Goal: Task Accomplishment & Management: Complete application form

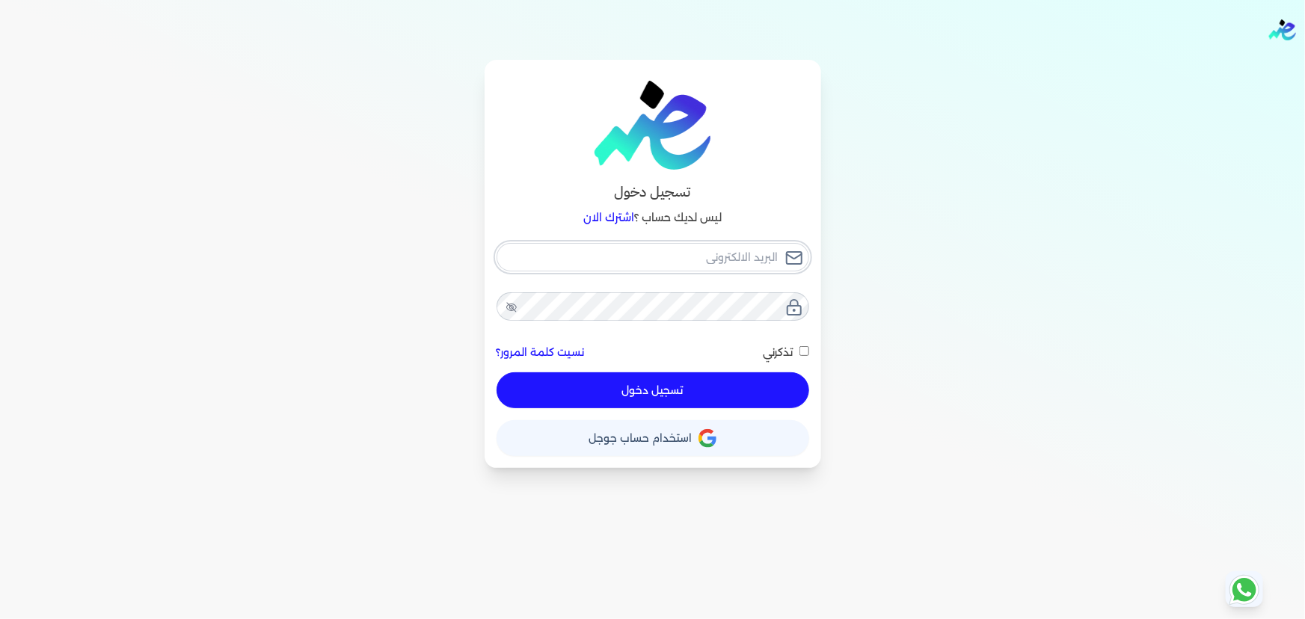
type input "[EMAIL_ADDRESS][DOMAIN_NAME]"
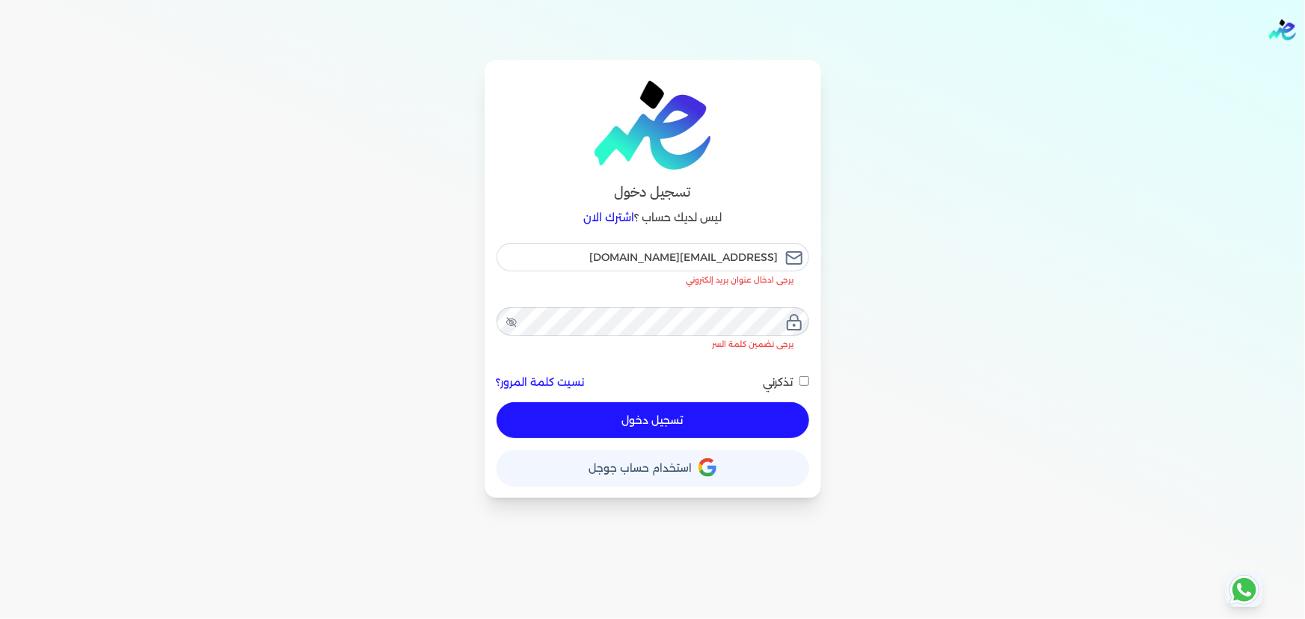
click at [672, 402] on button "تسجيل دخول" at bounding box center [653, 420] width 313 height 36
checkbox input "false"
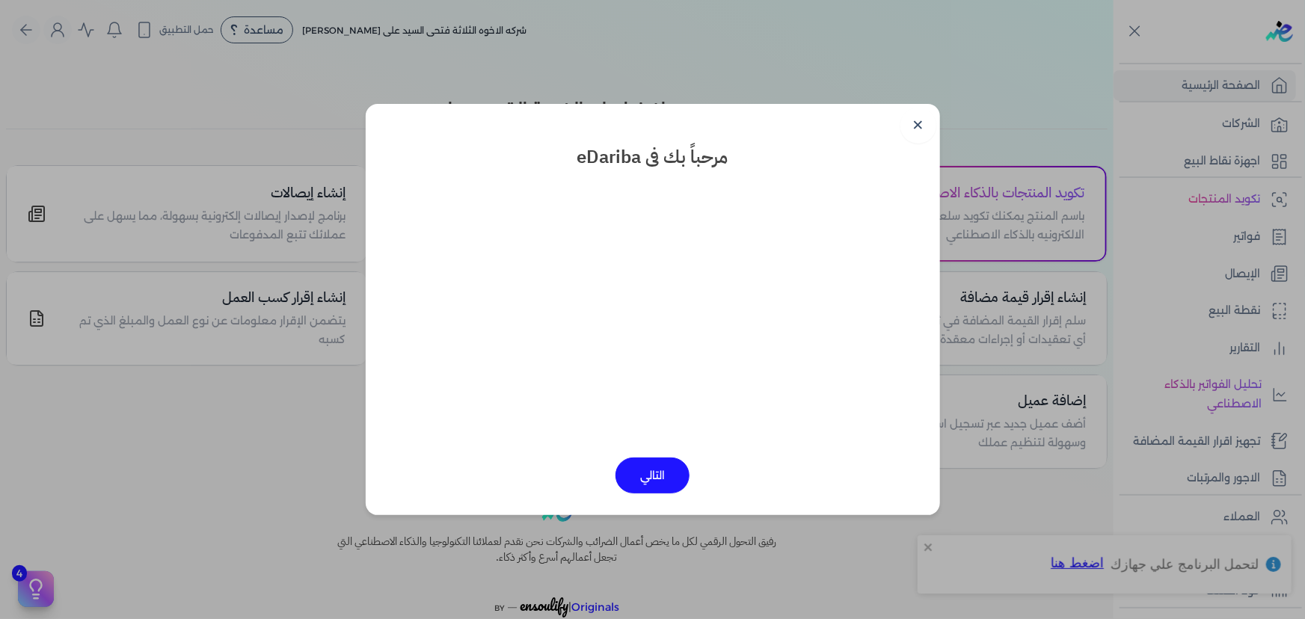
drag, startPoint x: 919, startPoint y: 120, endPoint x: 916, endPoint y: 133, distance: 13.8
click at [920, 120] on link "✕" at bounding box center [919, 126] width 36 height 36
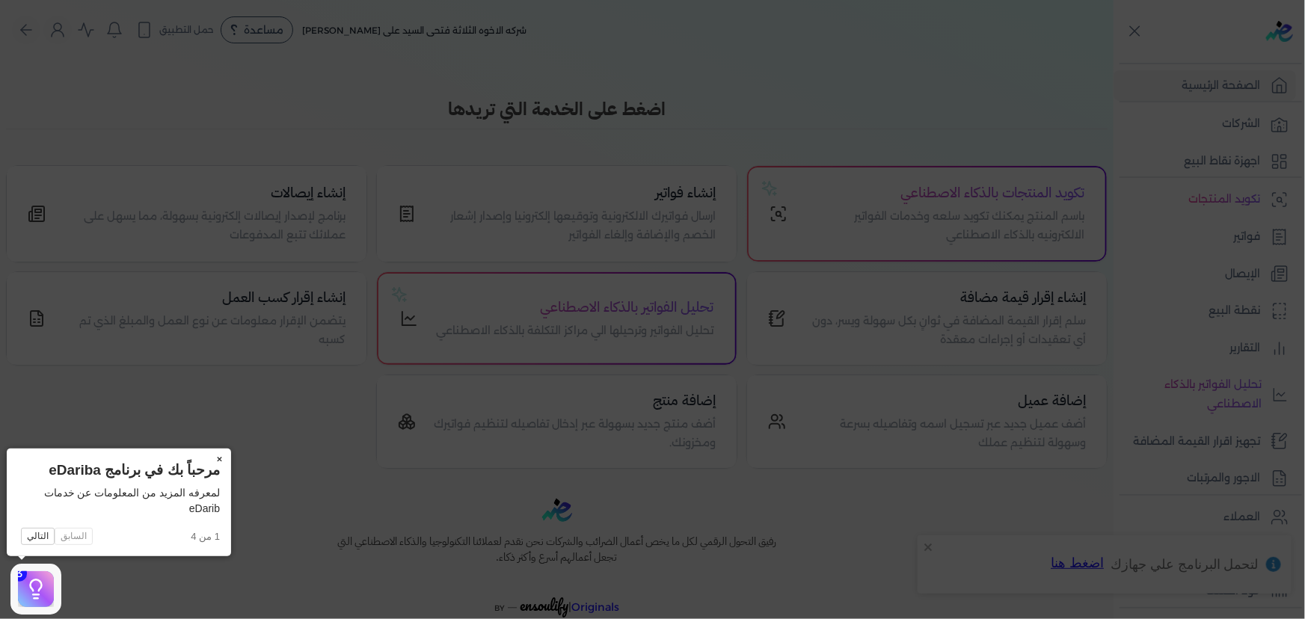
click at [217, 454] on button "×" at bounding box center [219, 459] width 24 height 21
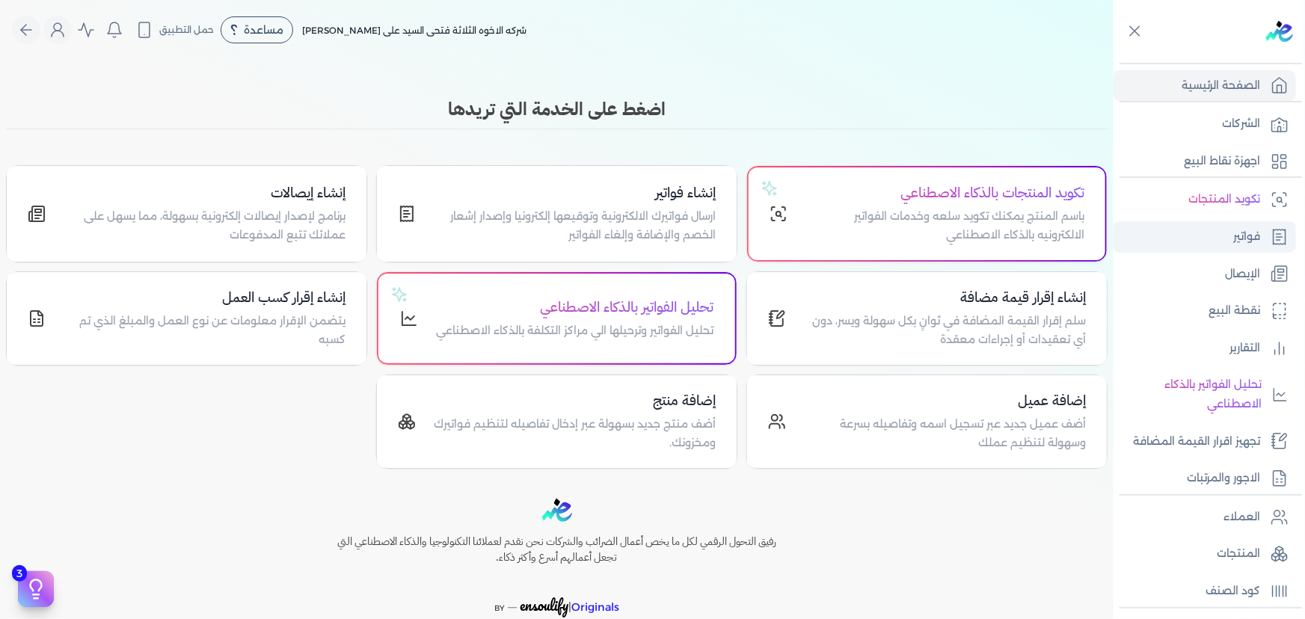
click at [1224, 233] on link "فواتير" at bounding box center [1205, 236] width 183 height 31
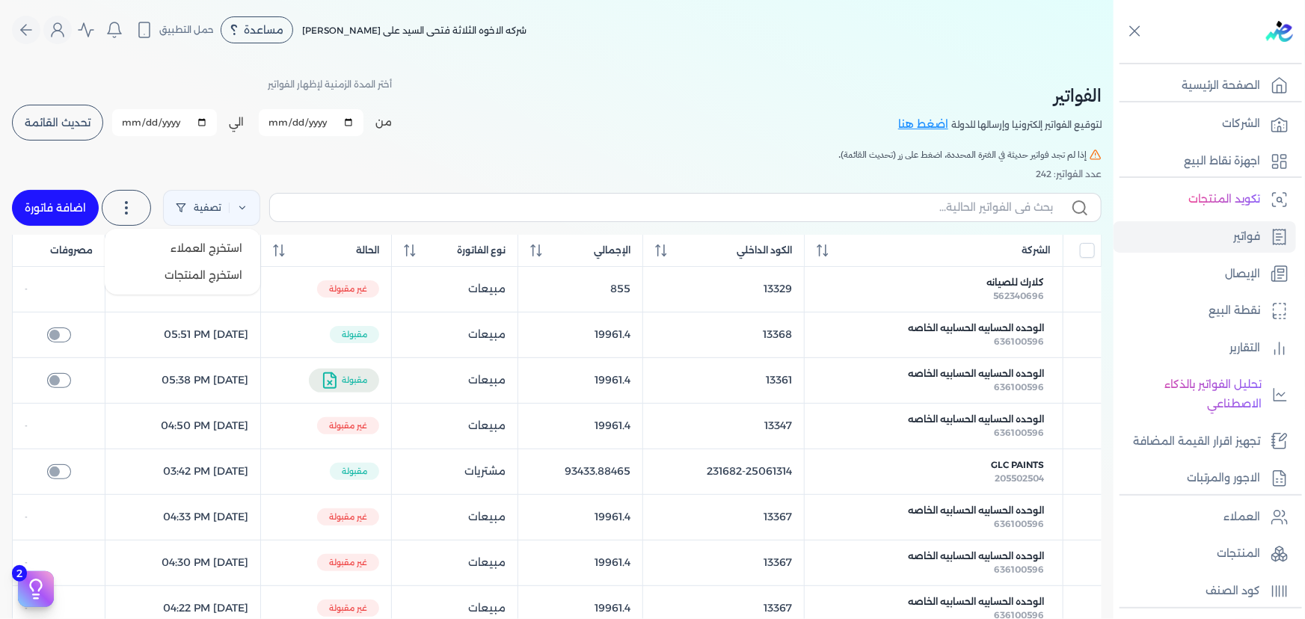
click at [135, 202] on icon at bounding box center [126, 208] width 18 height 18
click at [231, 214] on link "تصفية" at bounding box center [211, 208] width 97 height 36
click at [316, 181] on div "تصفية استخرج العملاء استخرج المنتجات اضافة فاتورة" at bounding box center [557, 208] width 1090 height 54
click at [1090, 254] on input "All items unselected" at bounding box center [1087, 250] width 15 height 15
click at [1089, 244] on input "All items unselected" at bounding box center [1087, 250] width 15 height 15
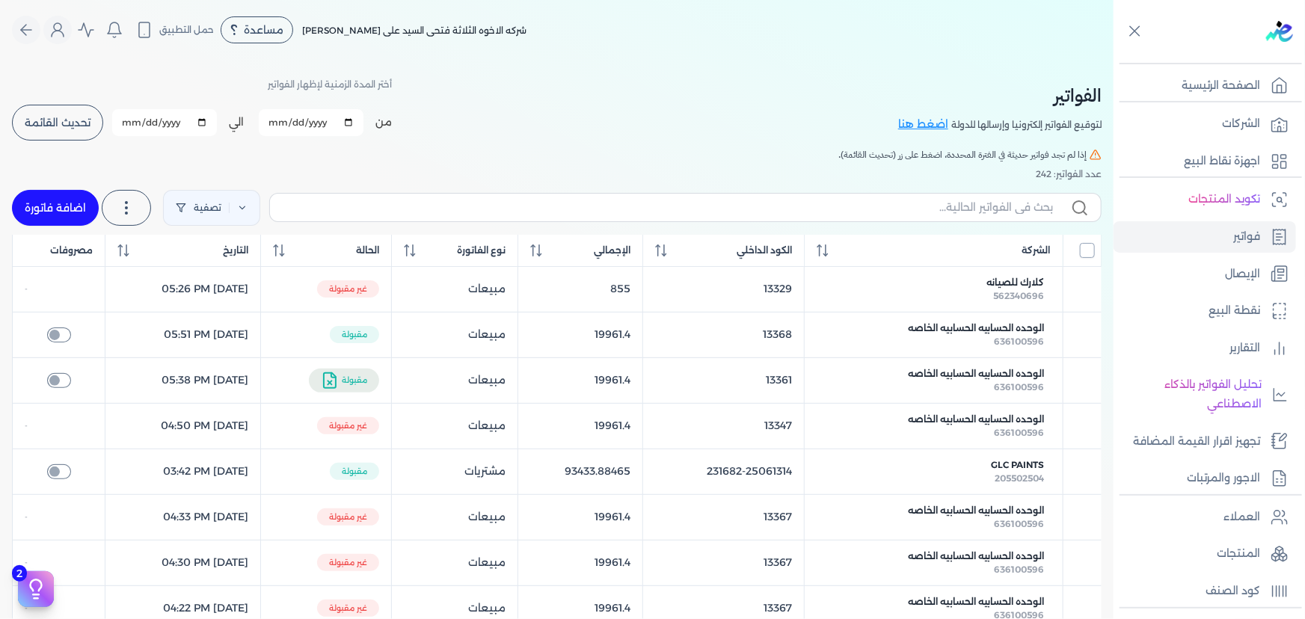
click at [1089, 244] on input "All items unselected" at bounding box center [1087, 250] width 15 height 15
checkbox input "true"
drag, startPoint x: 1069, startPoint y: 272, endPoint x: 1070, endPoint y: 280, distance: 9.0
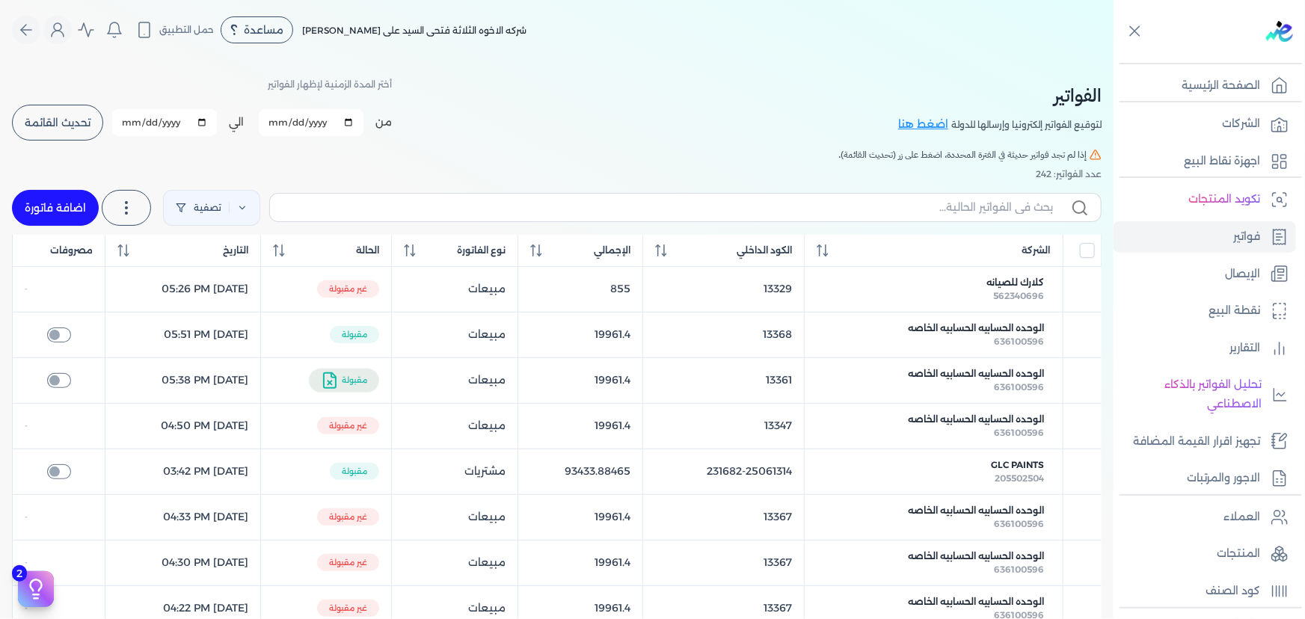
drag, startPoint x: 1074, startPoint y: 284, endPoint x: 1056, endPoint y: 285, distance: 18.0
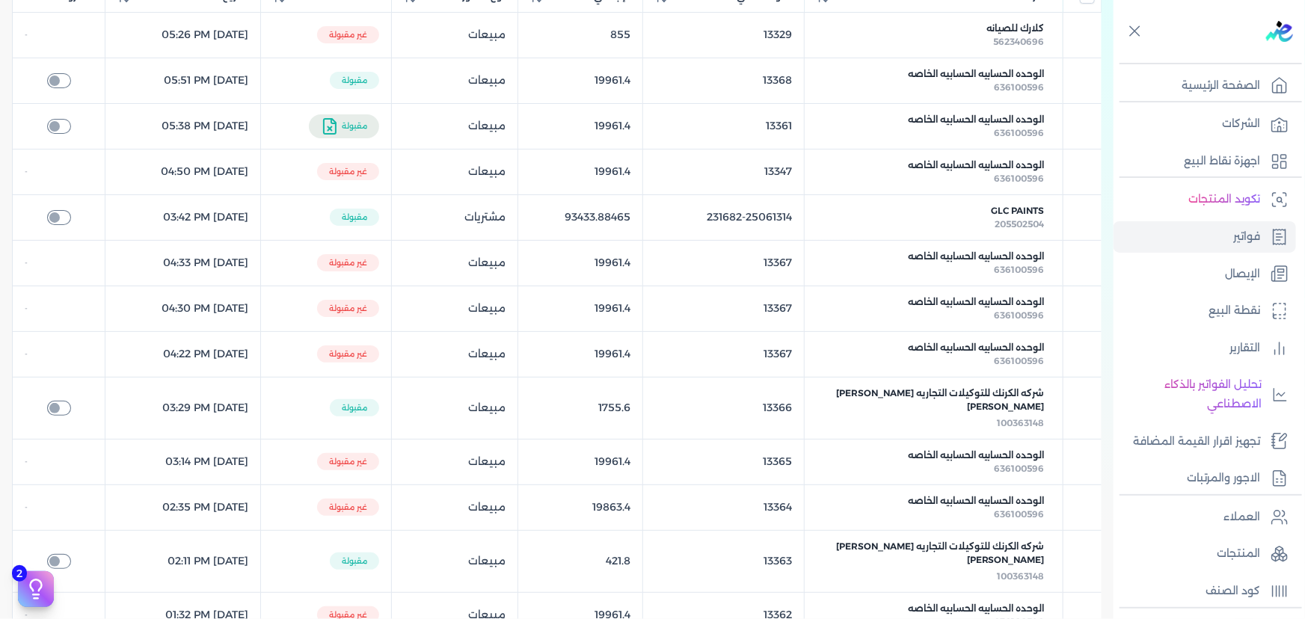
scroll to position [340, 0]
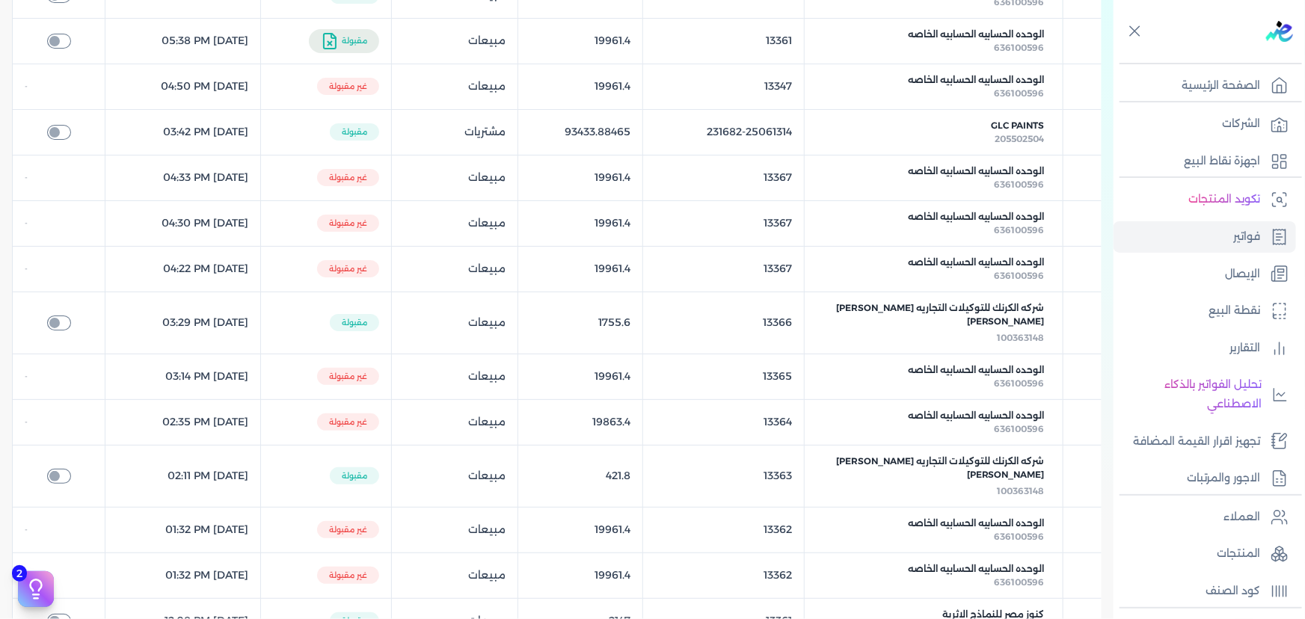
click at [31, 422] on table "الشركة الكود الداخلي الإجمالي نوع الفاتورة الحالة التاريخ مصروفات كلارك للصيانه…" at bounding box center [557, 392] width 1090 height 994
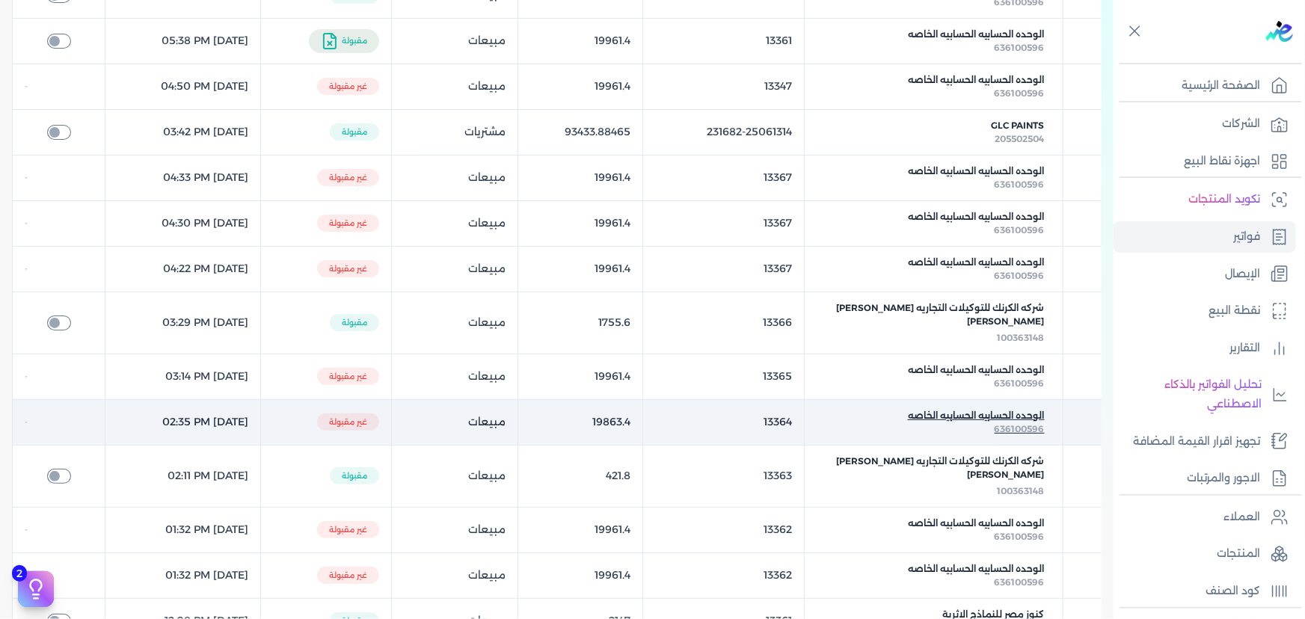
drag, startPoint x: 1031, startPoint y: 415, endPoint x: 1022, endPoint y: 415, distance: 9.0
click at [1022, 415] on span "الوحده الحسابيه الحسابيه الخاصه" at bounding box center [976, 415] width 137 height 13
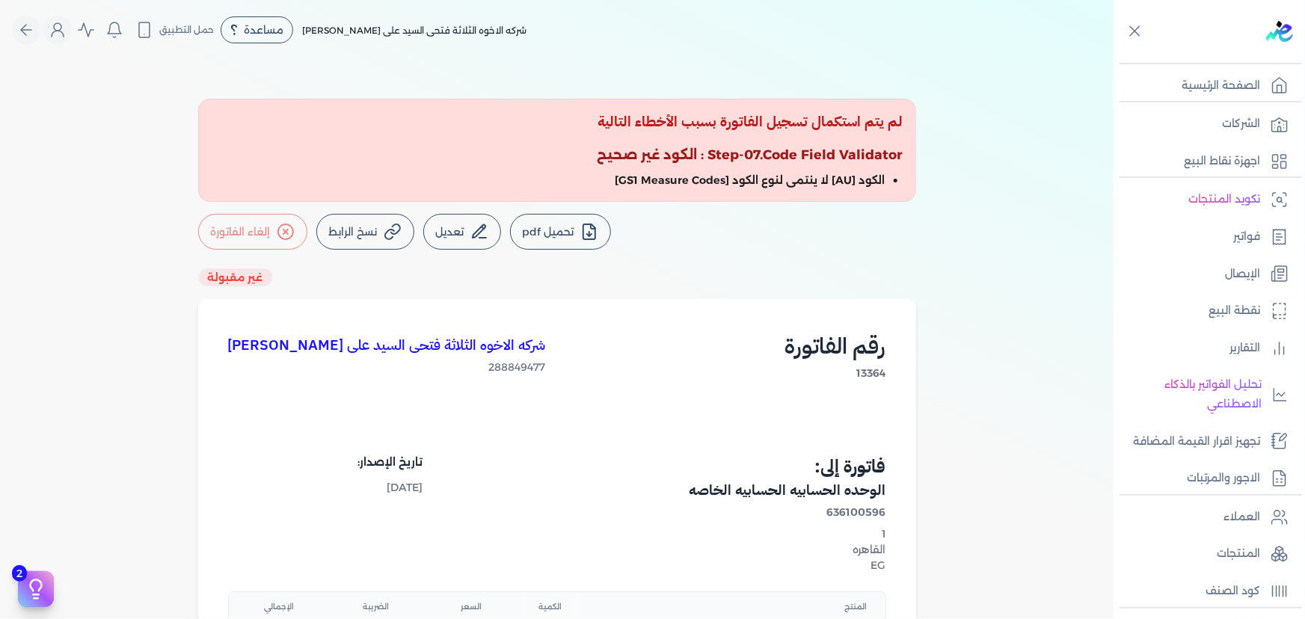
click at [266, 220] on button "إلغاء الفاتورة" at bounding box center [252, 232] width 109 height 36
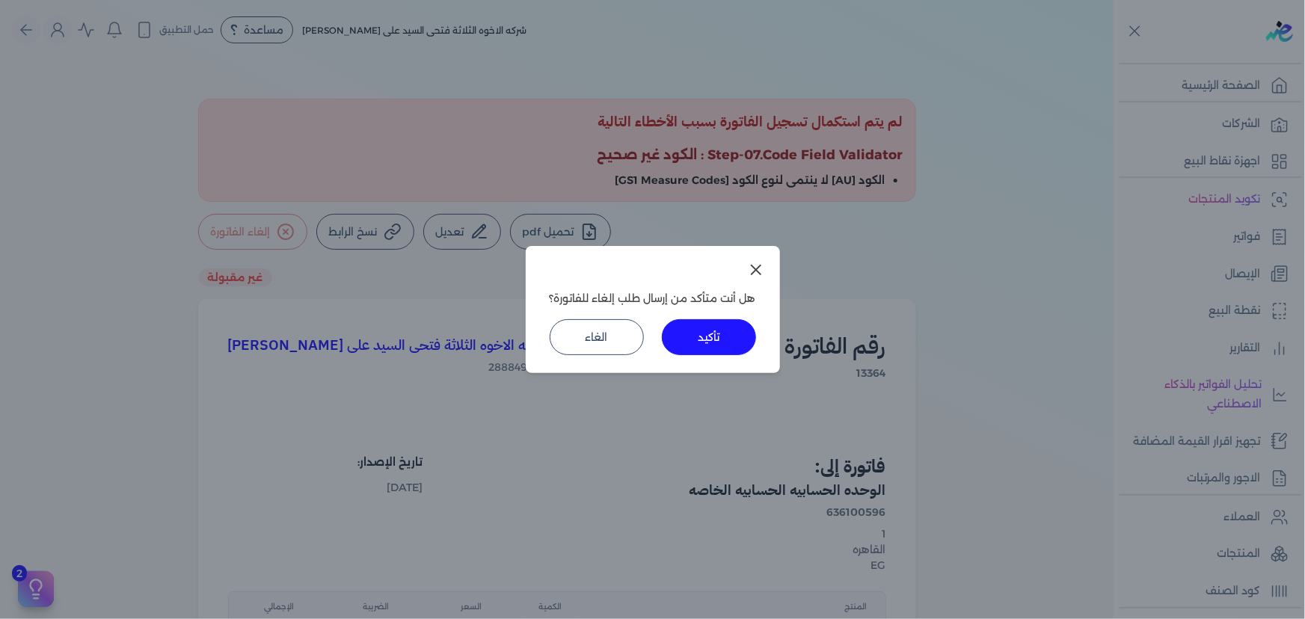
click at [723, 337] on button "تأكيد" at bounding box center [709, 337] width 94 height 36
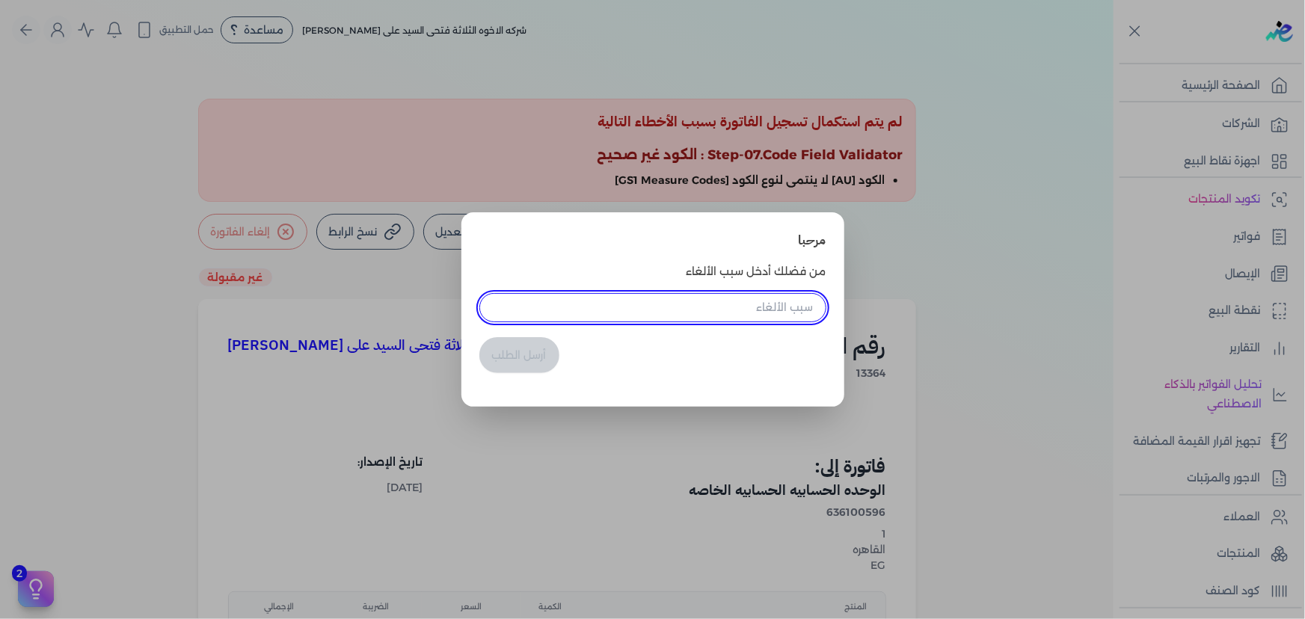
click at [720, 298] on input "text" at bounding box center [652, 307] width 347 height 28
click at [708, 308] on input "text" at bounding box center [652, 307] width 347 height 28
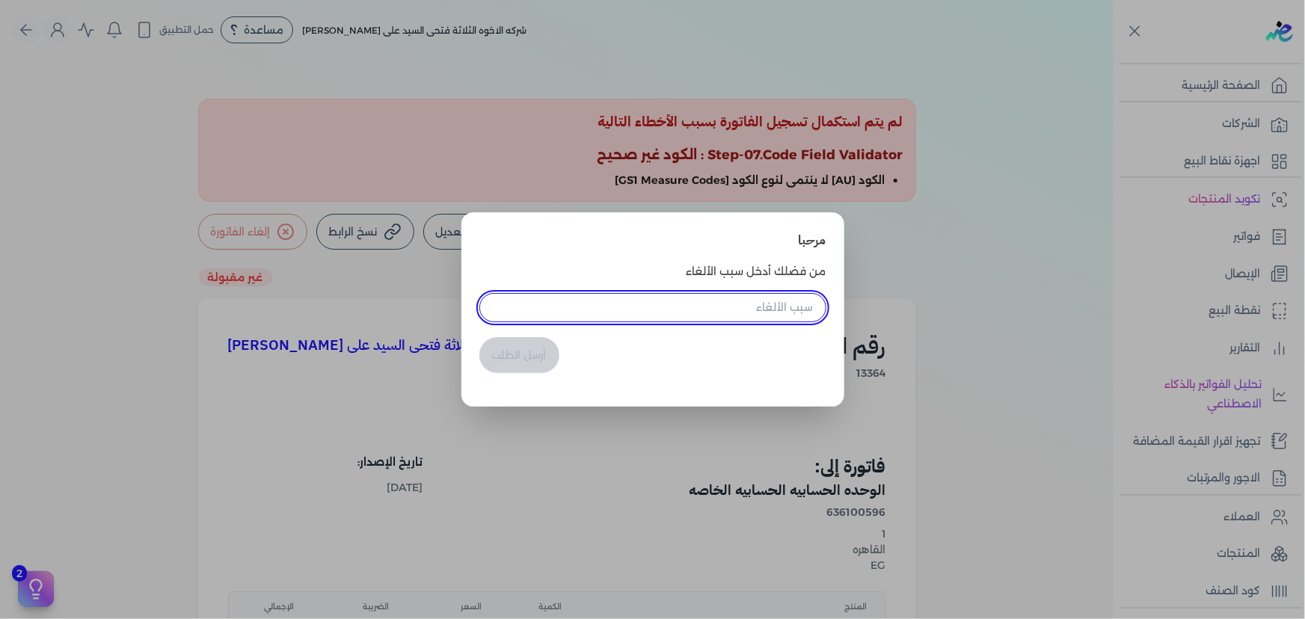
click at [708, 308] on input "text" at bounding box center [652, 307] width 347 height 28
click at [653, 309] on input "text" at bounding box center [652, 307] width 347 height 28
type input "h"
type input "بيانات الفاتوره خاظئه"
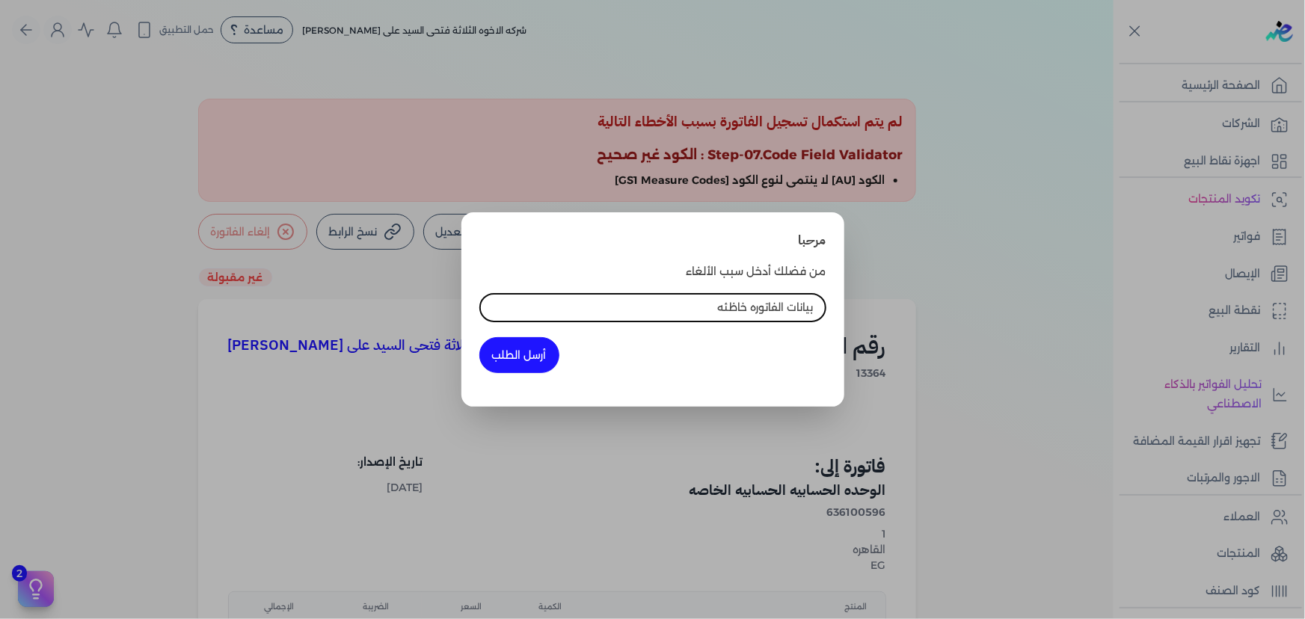
click at [514, 353] on button "أرسل الطلب" at bounding box center [519, 355] width 80 height 36
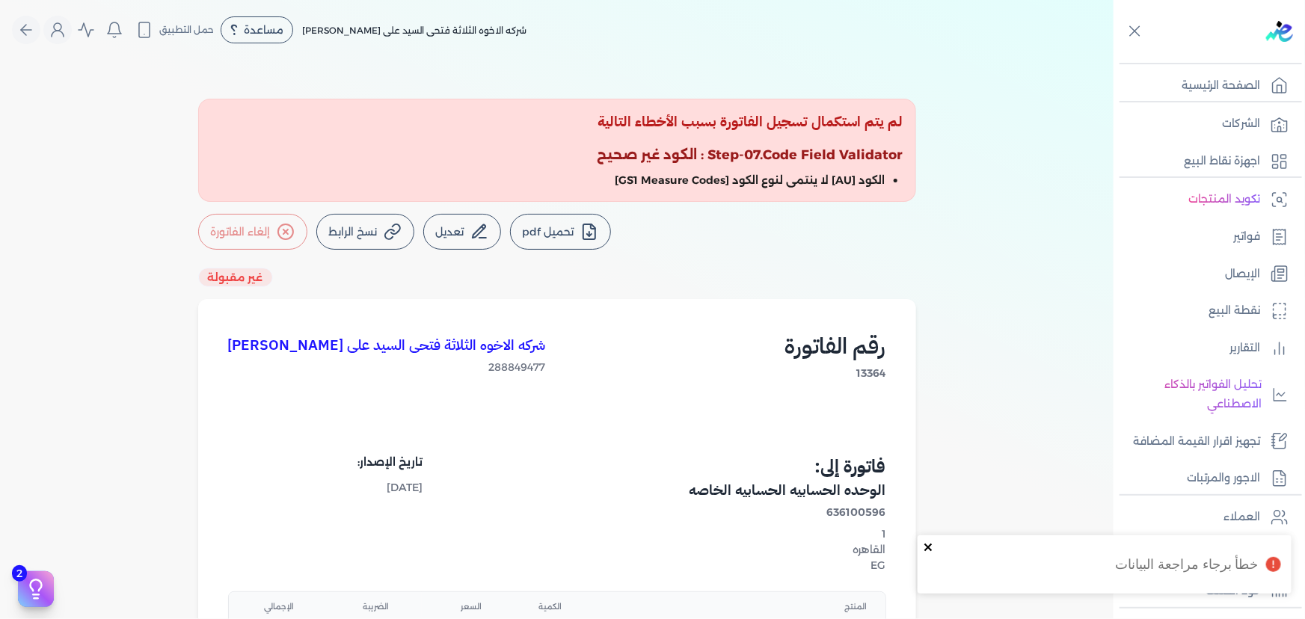
click at [928, 548] on icon "close" at bounding box center [927, 547] width 7 height 7
click at [40, 25] on button "Global" at bounding box center [26, 30] width 28 height 28
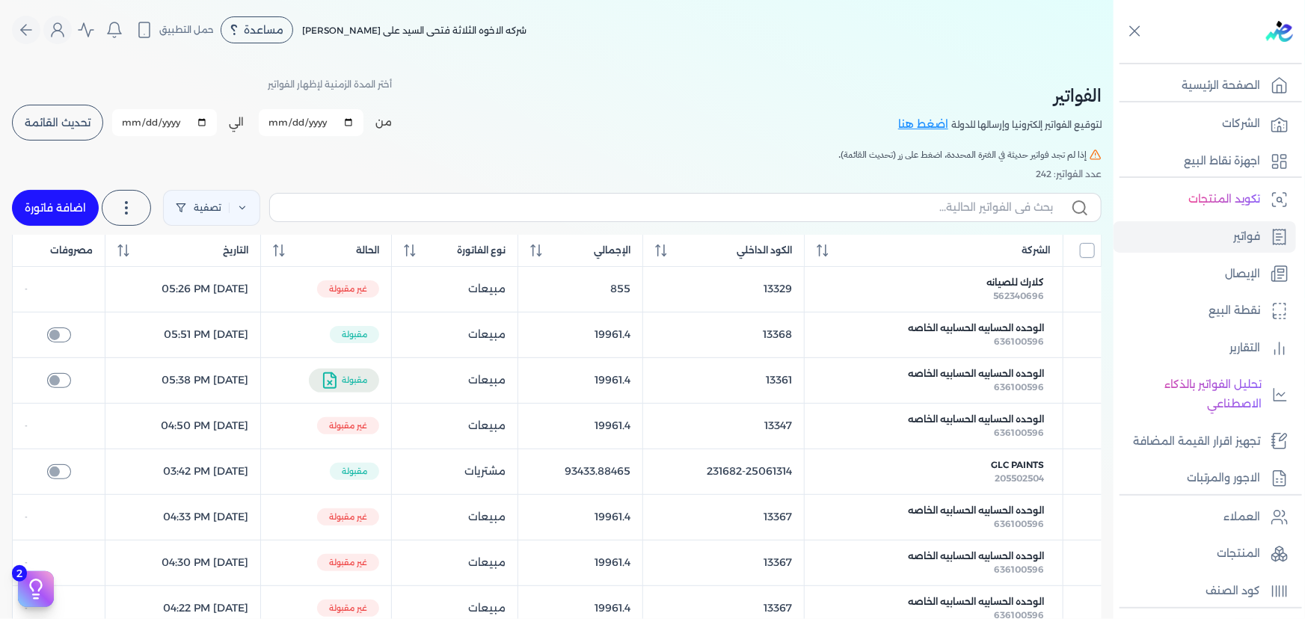
click at [1088, 252] on input "All items unselected" at bounding box center [1087, 250] width 15 height 15
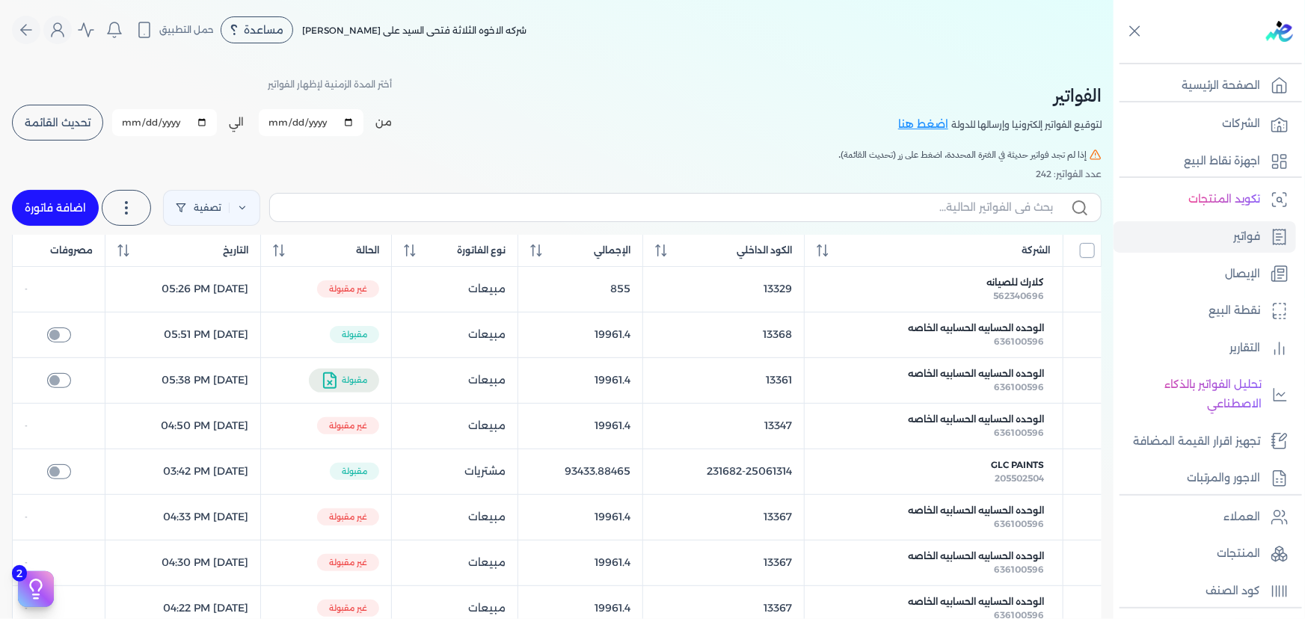
click at [1088, 252] on input "All items unselected" at bounding box center [1087, 250] width 15 height 15
click at [829, 248] on icon at bounding box center [823, 251] width 12 height 12
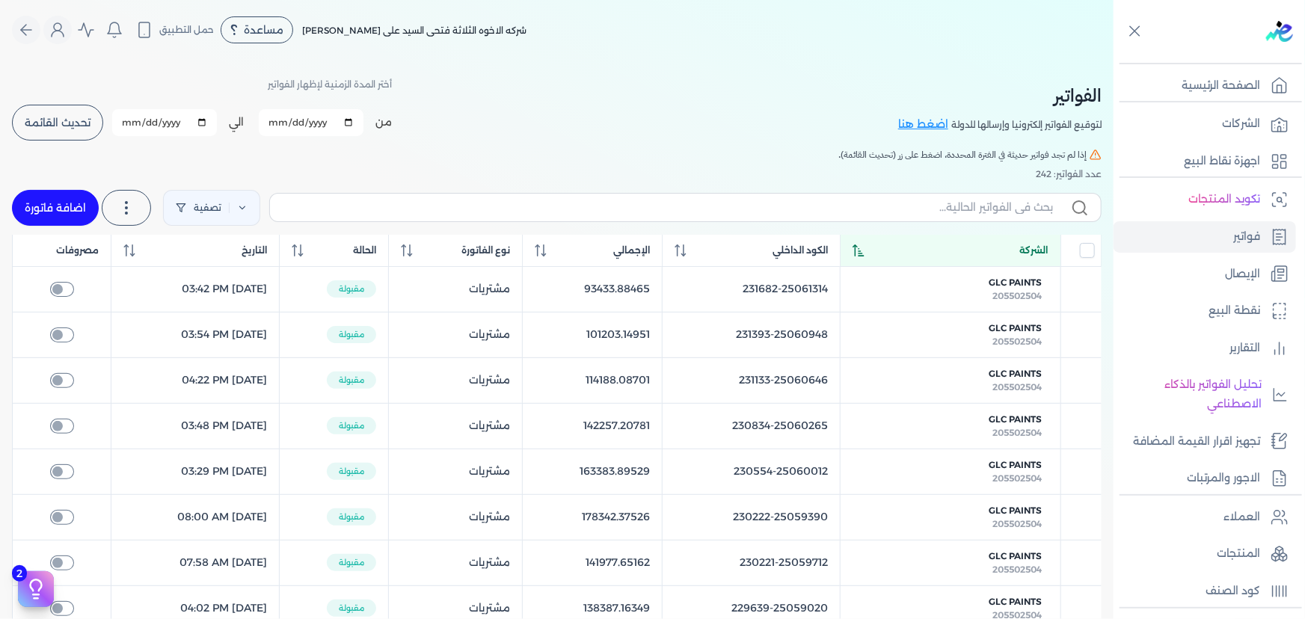
click at [828, 248] on span "الكود الداخلي" at bounding box center [800, 250] width 55 height 13
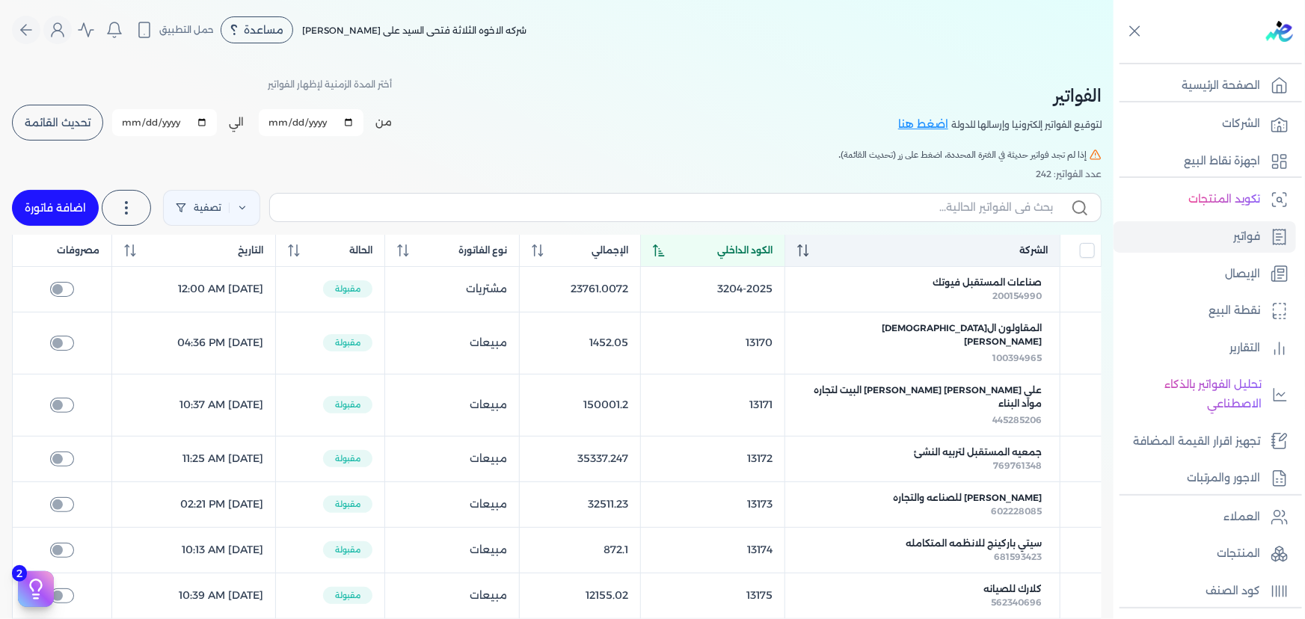
click at [841, 248] on div "الشركة" at bounding box center [922, 250] width 251 height 13
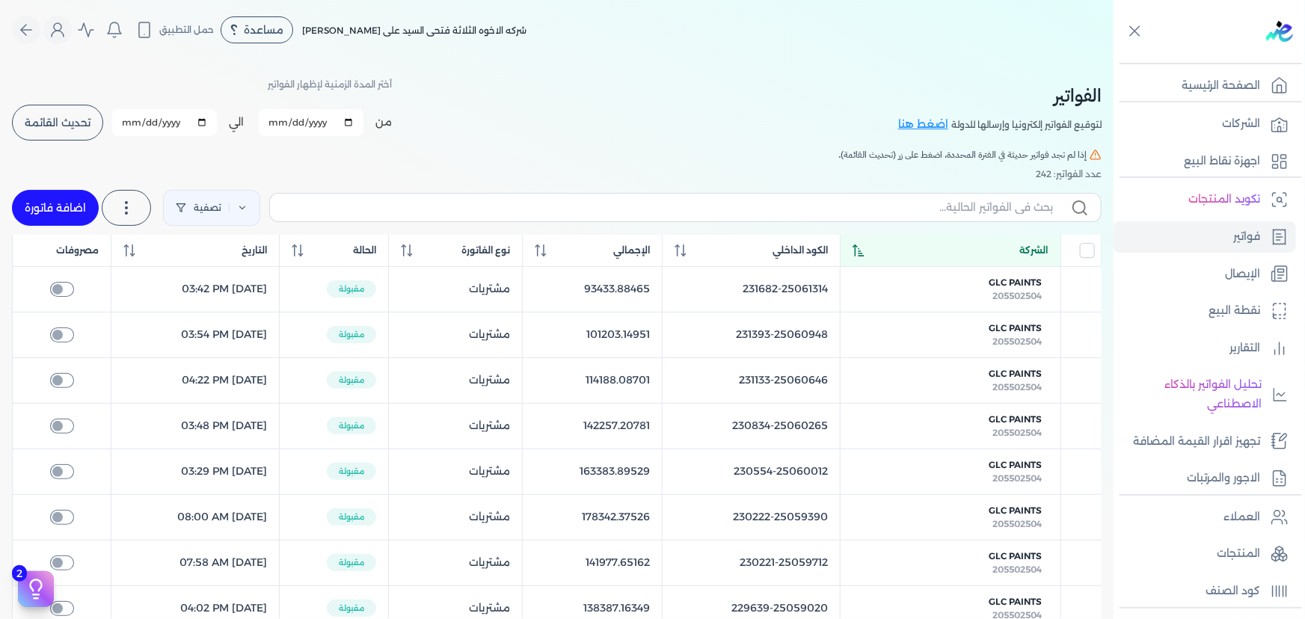
click at [828, 248] on span "الكود الداخلي" at bounding box center [800, 250] width 55 height 13
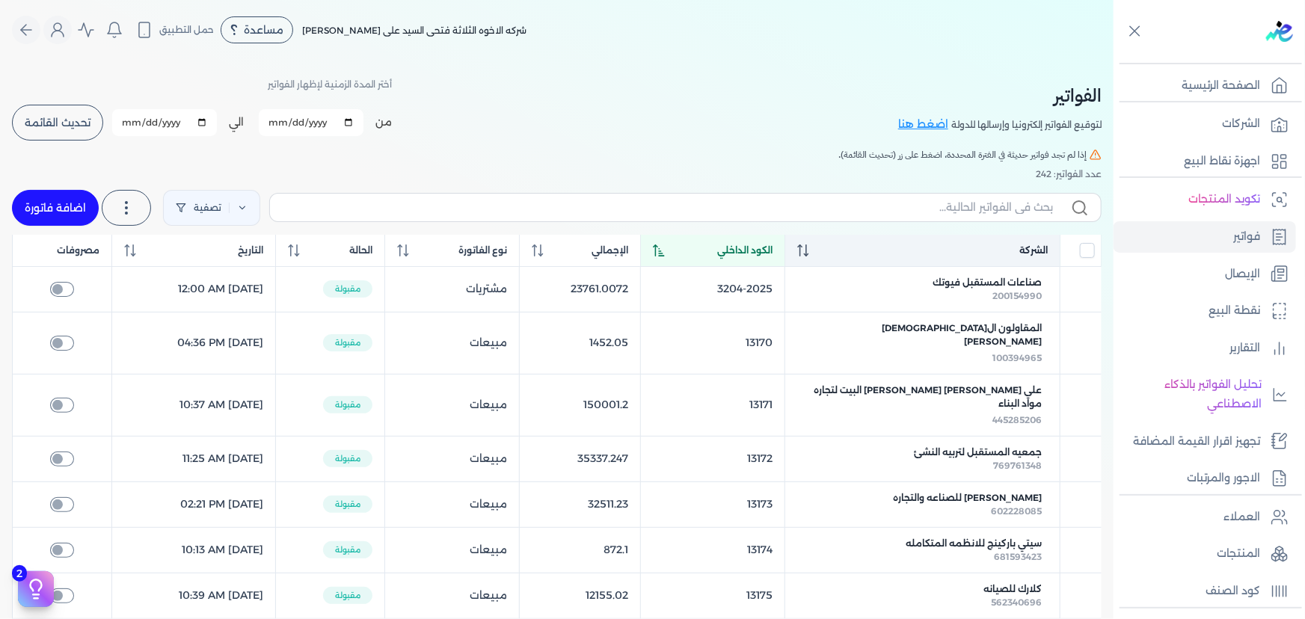
click at [841, 248] on div "الشركة" at bounding box center [922, 250] width 251 height 13
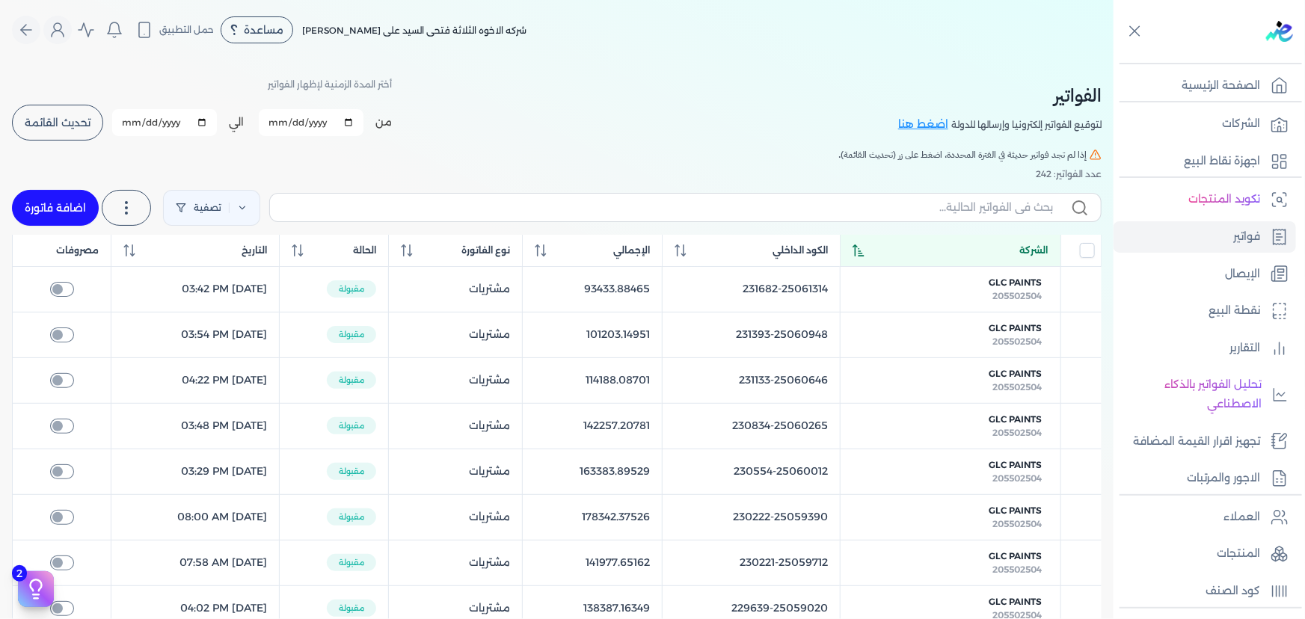
click at [865, 247] on icon at bounding box center [859, 251] width 12 height 12
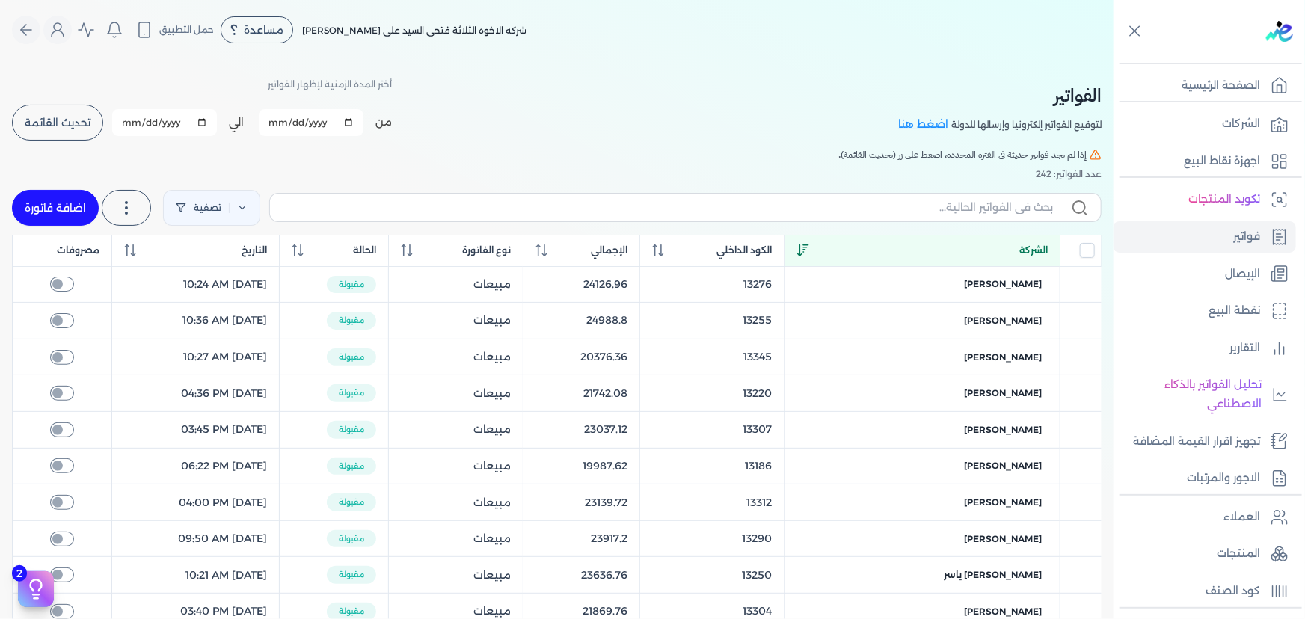
click at [869, 247] on div "الشركة" at bounding box center [922, 250] width 251 height 13
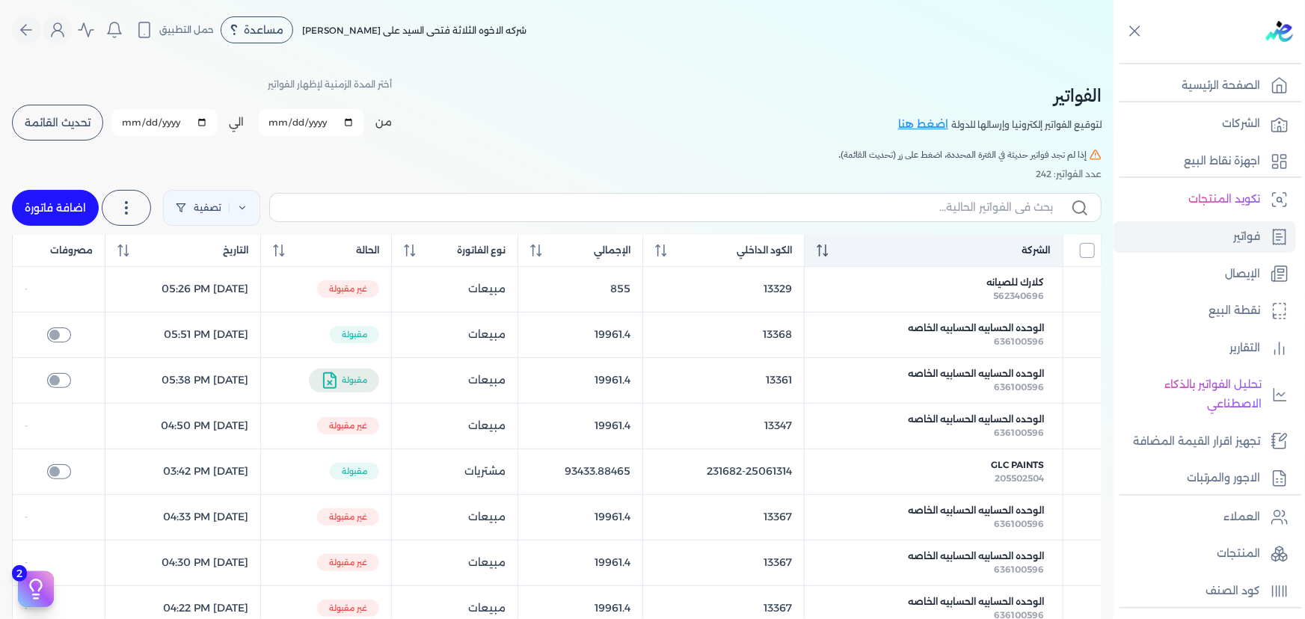
click at [1085, 248] on input "All items unselected" at bounding box center [1087, 250] width 15 height 15
checkbox input "false"
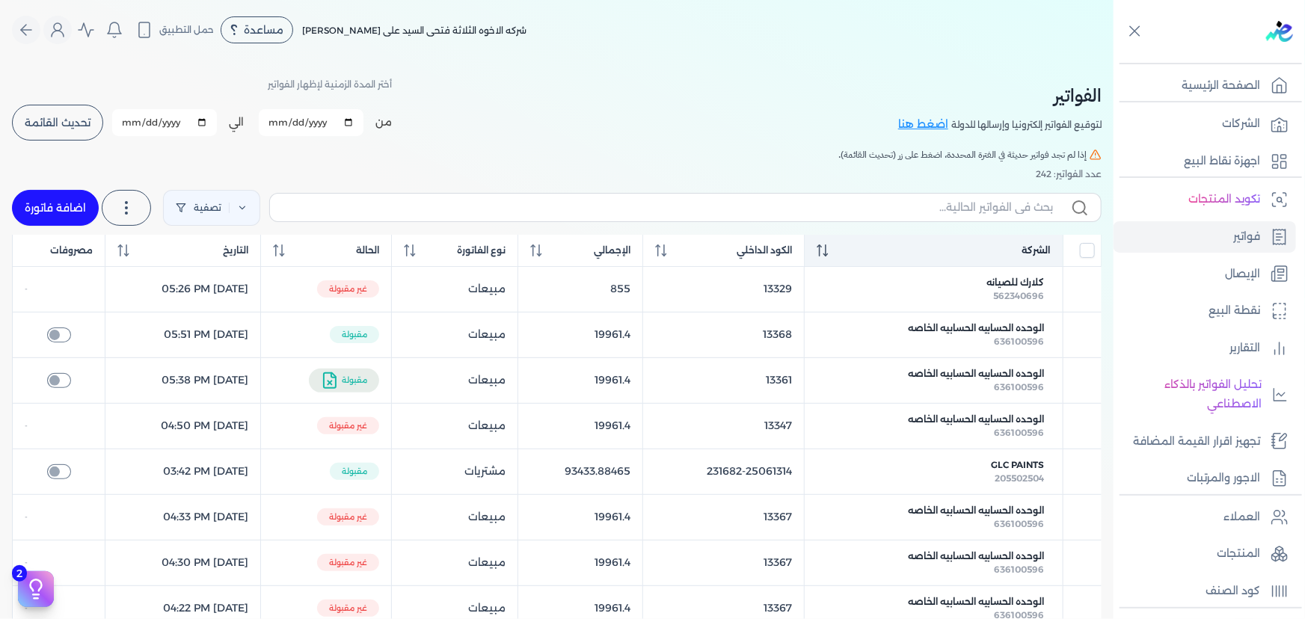
click at [72, 197] on link "اضافة فاتورة" at bounding box center [55, 208] width 87 height 36
select select "EGP"
select select "B"
select select "EGS"
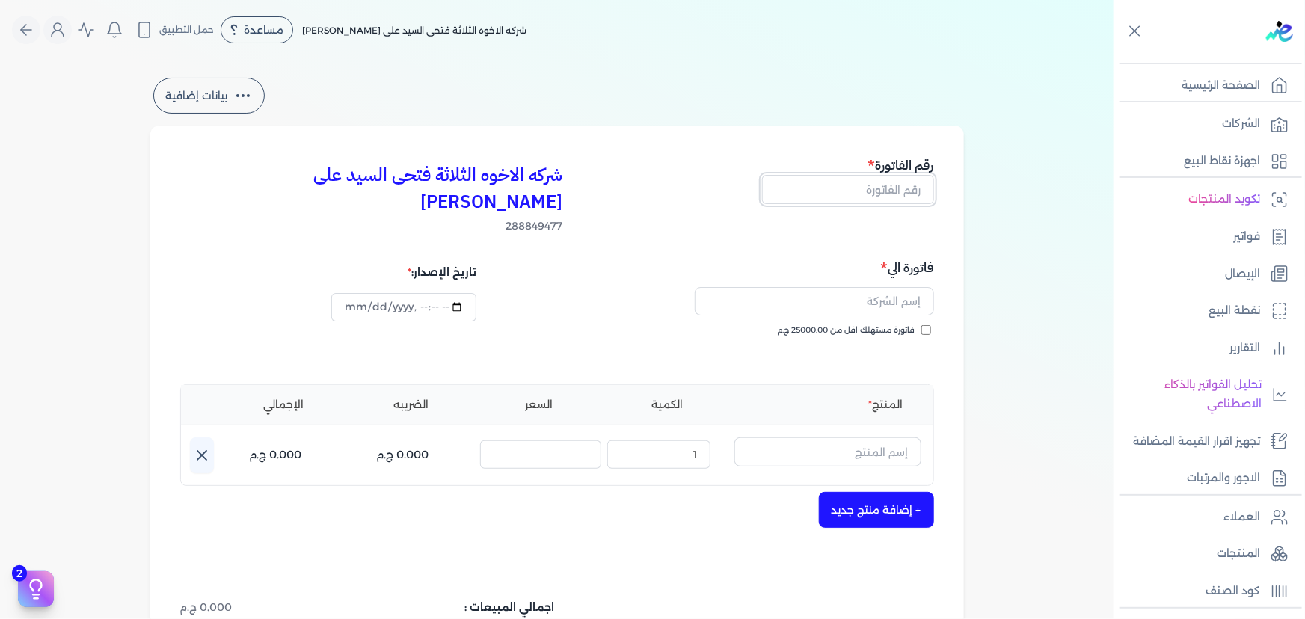
click at [830, 193] on input "text" at bounding box center [848, 189] width 172 height 28
type input "13369"
click at [920, 325] on label "فاتورة مستهلك اقل من 25000.00 ج.م" at bounding box center [854, 331] width 153 height 12
click at [921, 325] on input "فاتورة مستهلك اقل من 25000.00 ج.م" at bounding box center [926, 330] width 10 height 10
checkbox input "true"
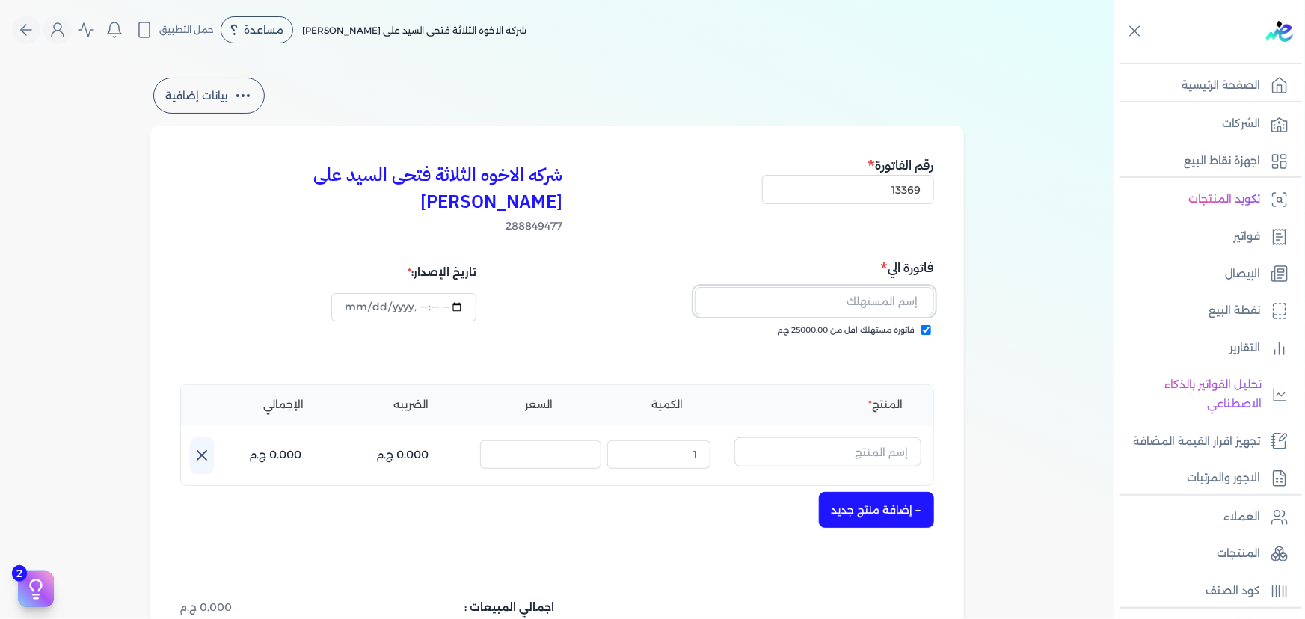
click at [870, 287] on input "text" at bounding box center [814, 301] width 239 height 28
type input "[PERSON_NAME]"
click at [803, 438] on input "text" at bounding box center [827, 452] width 187 height 28
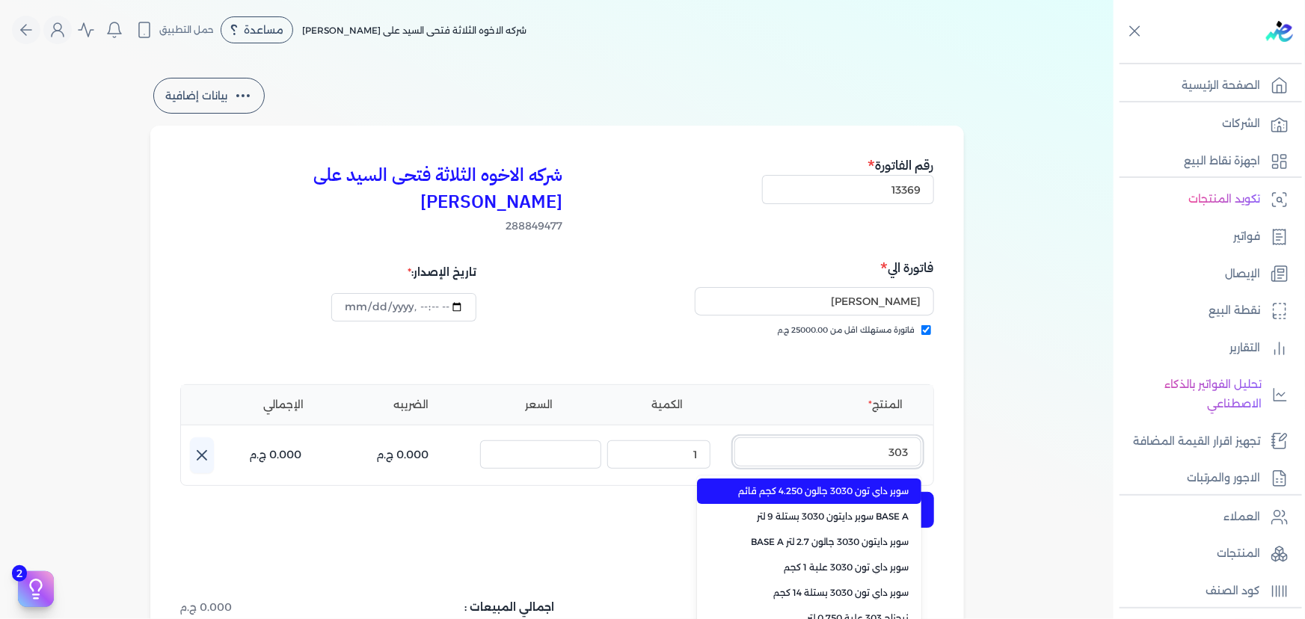
type input "3030"
drag, startPoint x: 822, startPoint y: 423, endPoint x: 1013, endPoint y: 410, distance: 191.2
click at [1009, 411] on div "بيانات إضافية شركه الاخوه الثلاثة فتحى السيد على [PERSON_NAME] 288849477 رقم ال…" at bounding box center [557, 452] width 1114 height 755
click at [759, 438] on input "text" at bounding box center [827, 452] width 187 height 28
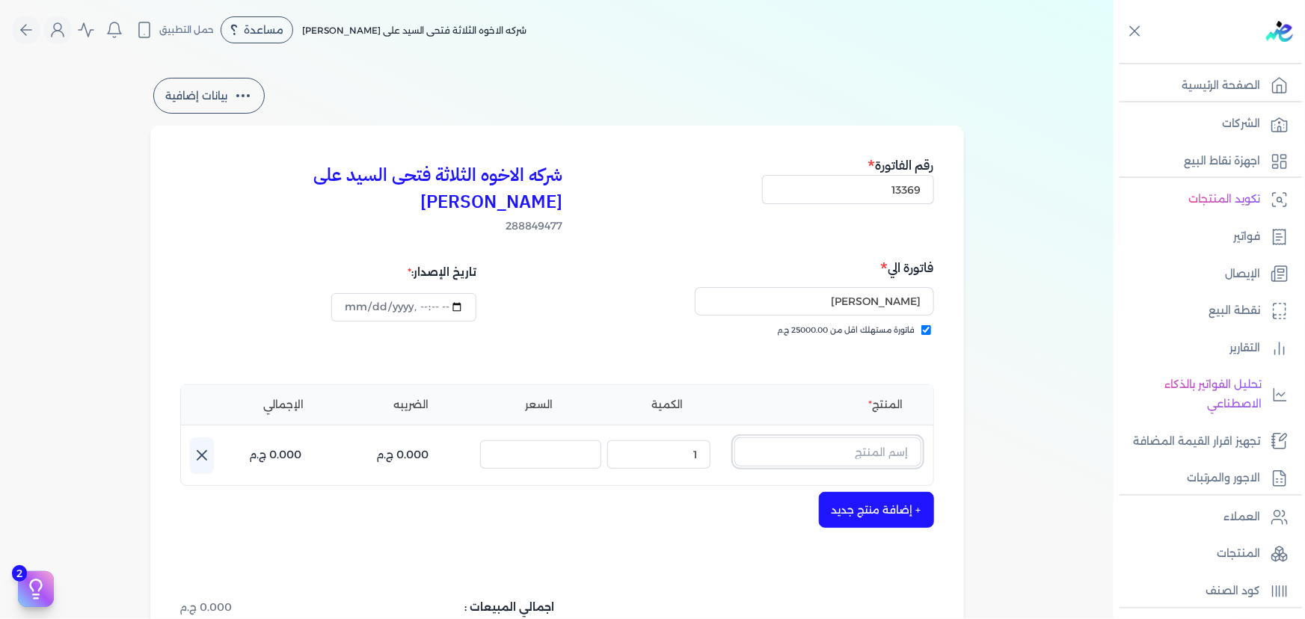
click at [790, 438] on input "text" at bounding box center [827, 452] width 187 height 28
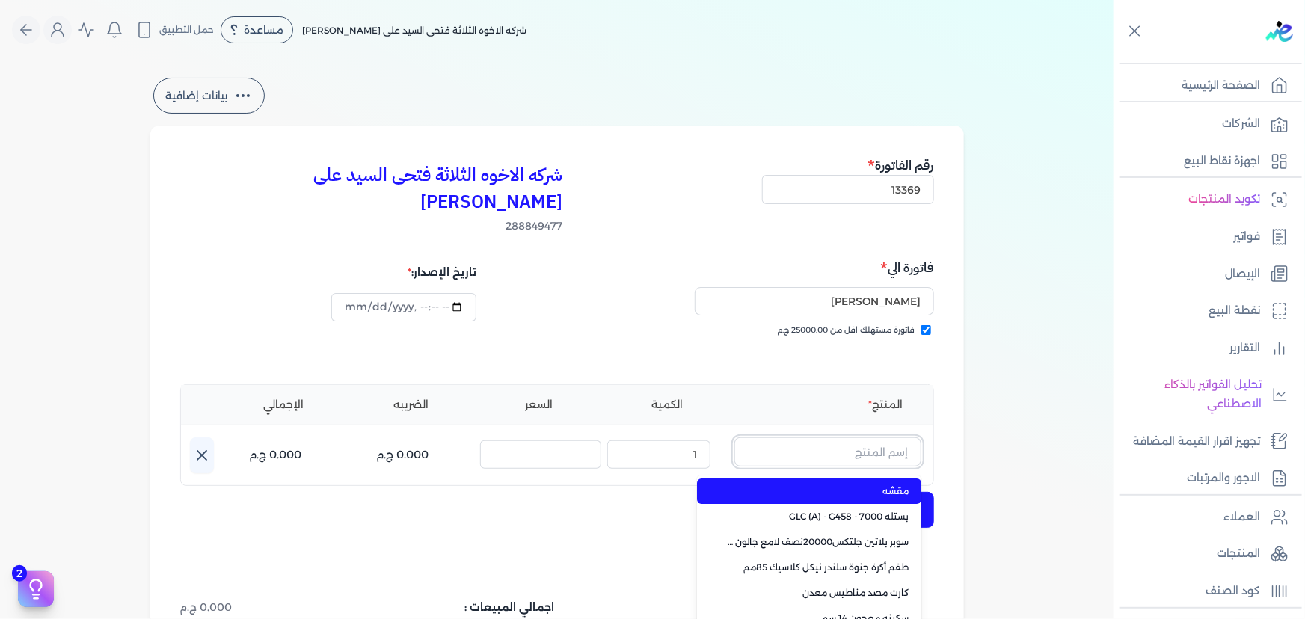
click at [790, 438] on input "text" at bounding box center [827, 452] width 187 height 28
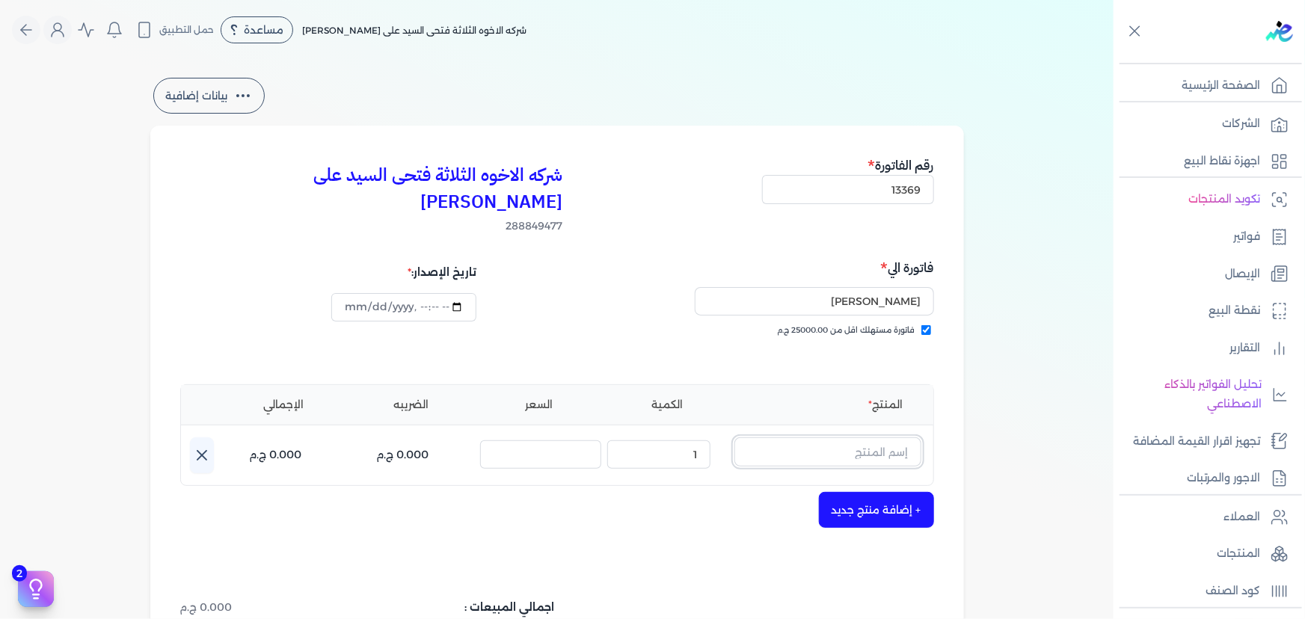
click at [790, 438] on input "text" at bounding box center [827, 452] width 187 height 28
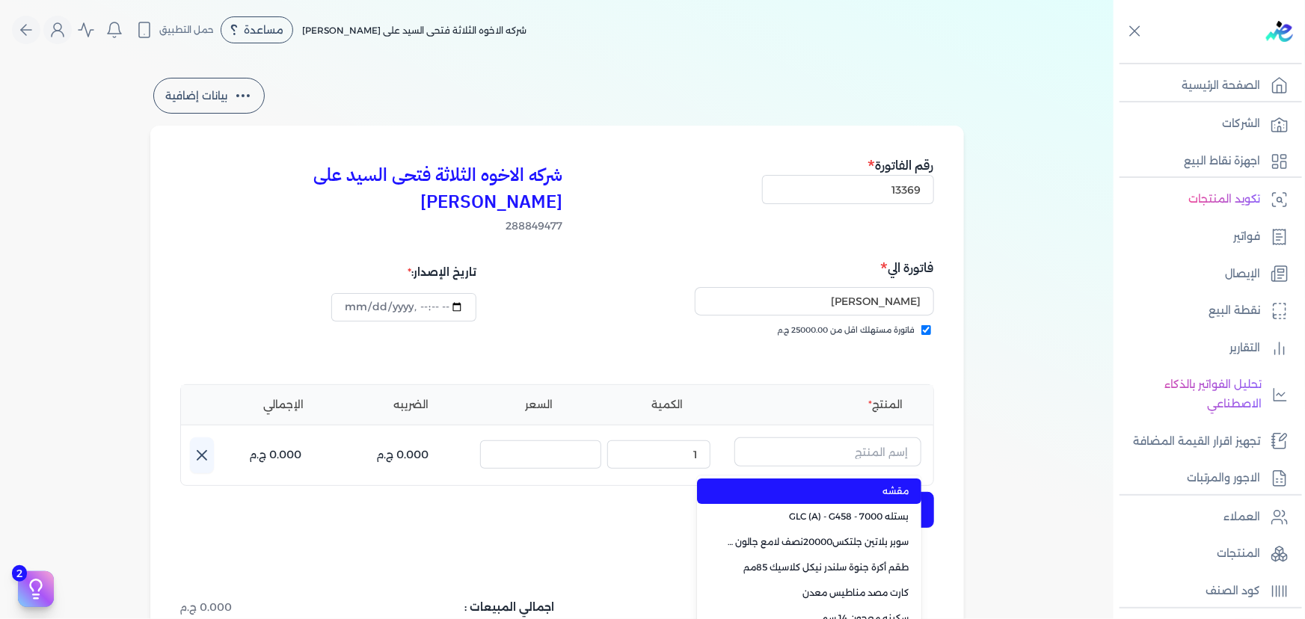
click at [598, 524] on div "شركه الاخوه الثلاثة فتحى السيد على [PERSON_NAME] 288849477 رقم الفاتورة 13369 ف…" at bounding box center [557, 478] width 814 height 704
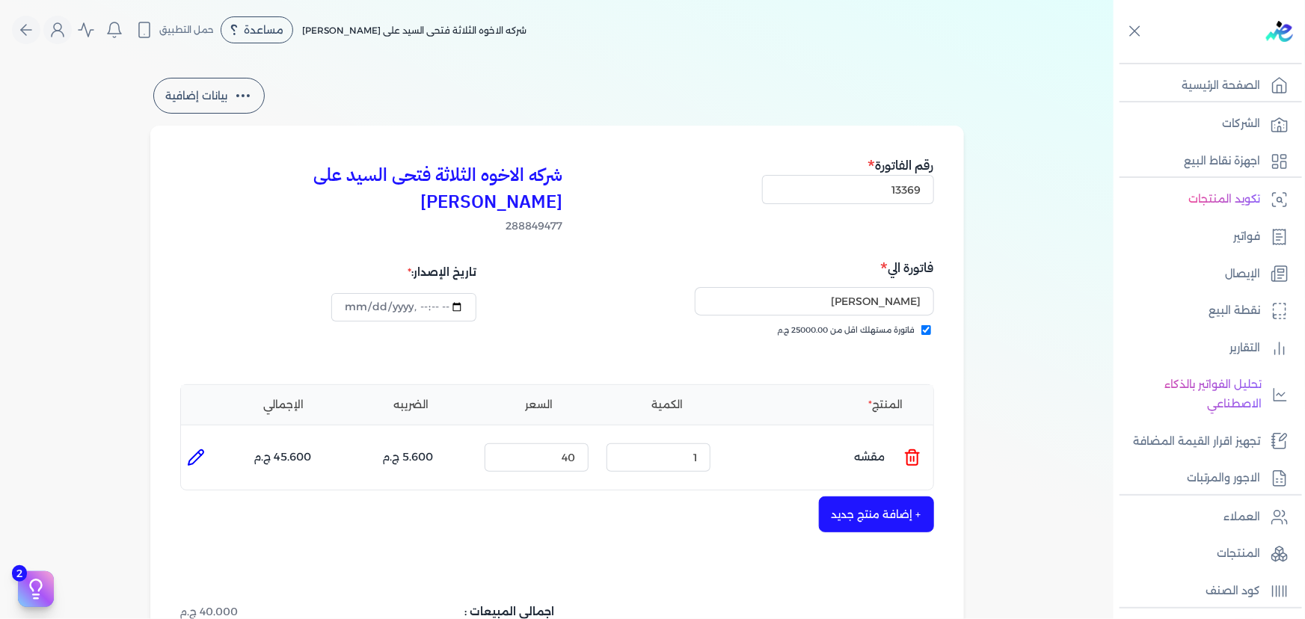
click at [918, 449] on icon at bounding box center [913, 458] width 18 height 18
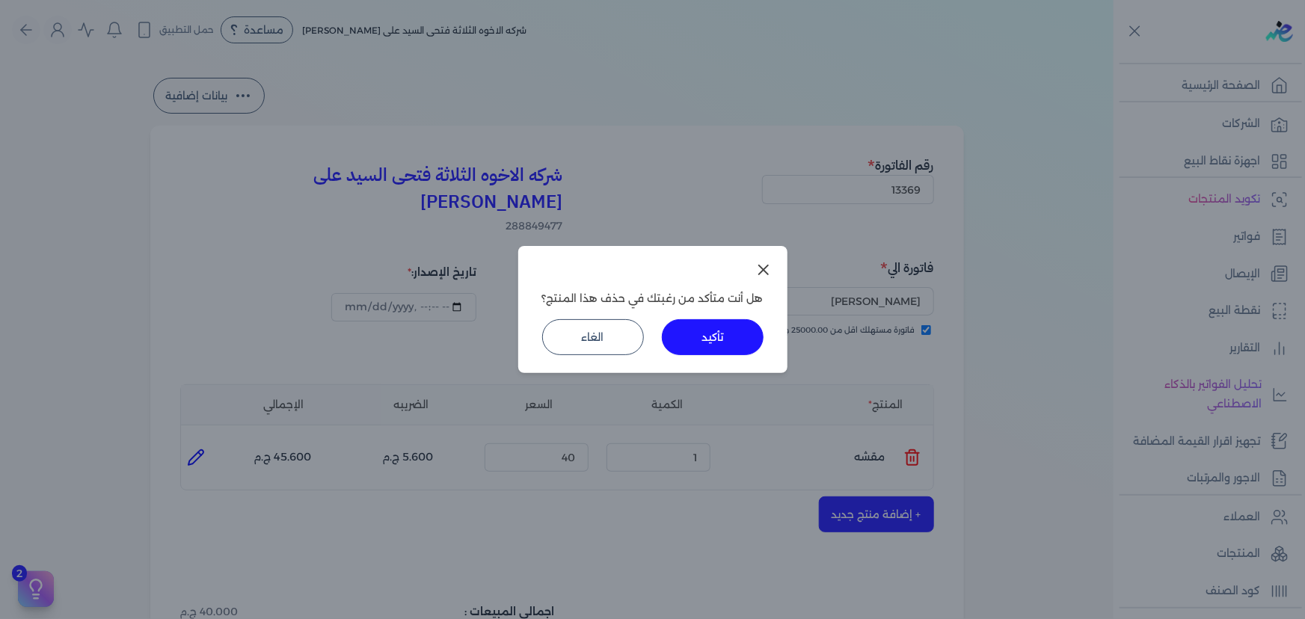
click at [727, 343] on button "تأكيد" at bounding box center [713, 337] width 102 height 36
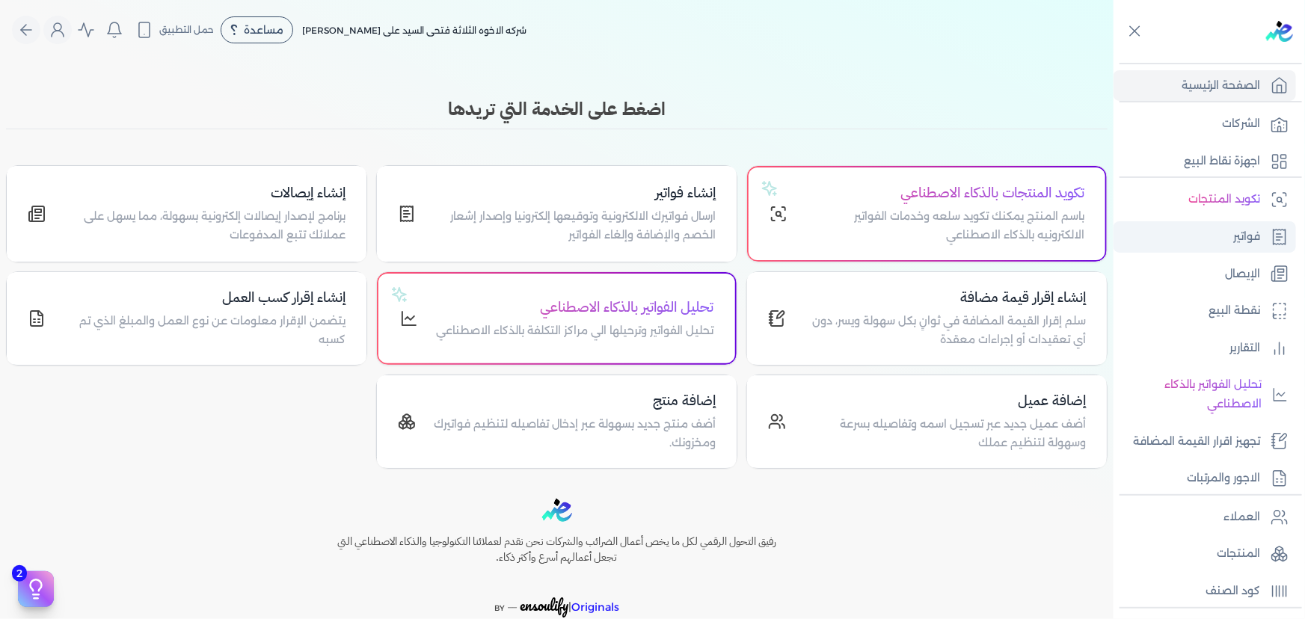
click at [1260, 247] on link "فواتير" at bounding box center [1205, 236] width 183 height 31
